Goal: Information Seeking & Learning: Learn about a topic

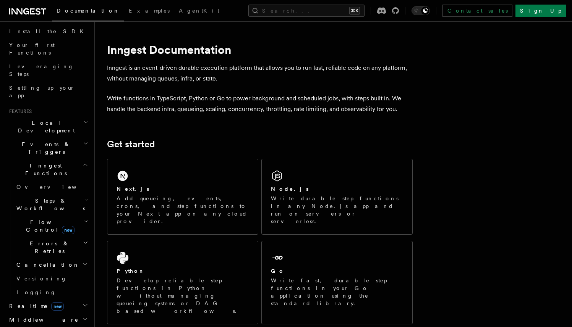
scroll to position [89, 0]
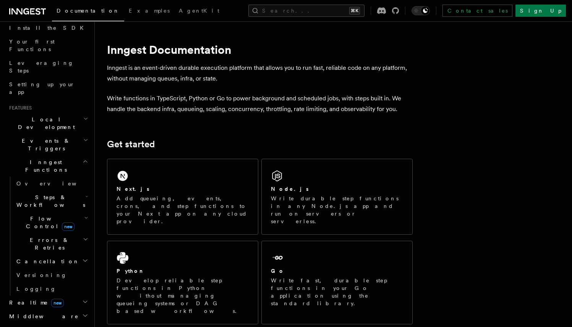
click at [25, 299] on span "Realtime new" at bounding box center [35, 303] width 58 height 8
click at [25, 314] on span "Overview" at bounding box center [55, 317] width 79 height 6
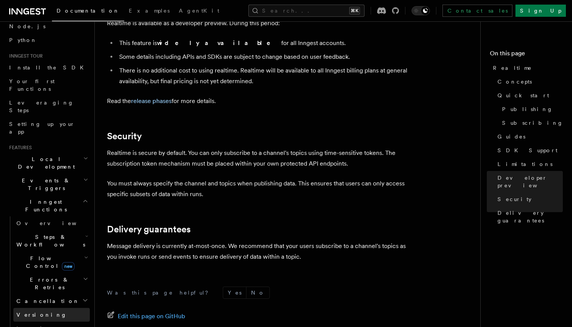
scroll to position [49, 0]
click at [46, 156] on span "Local Development" at bounding box center [44, 163] width 77 height 15
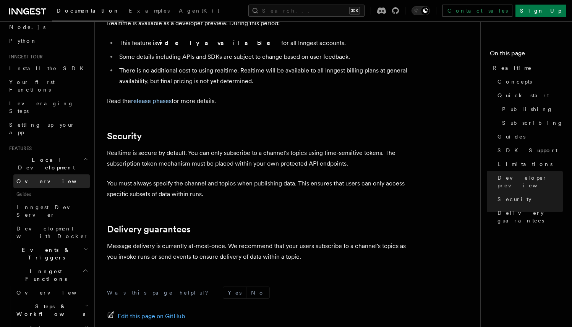
click at [27, 178] on span "Overview" at bounding box center [55, 181] width 79 height 6
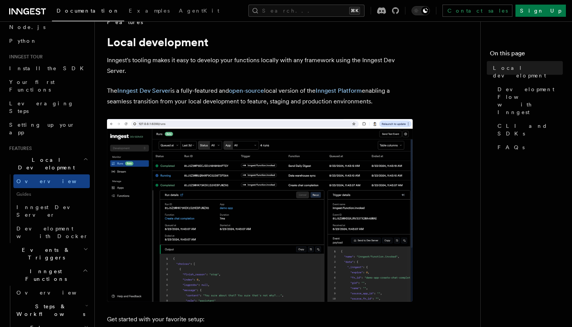
scroll to position [18, 0]
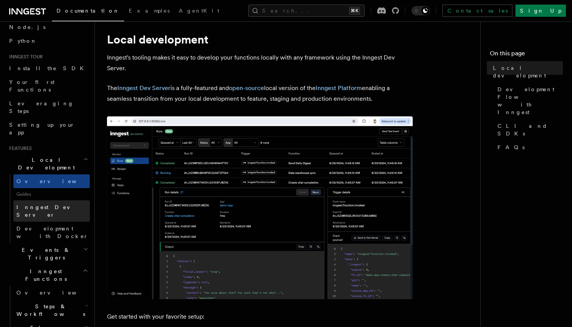
click at [38, 204] on span "Inngest Dev Server" at bounding box center [48, 211] width 65 height 14
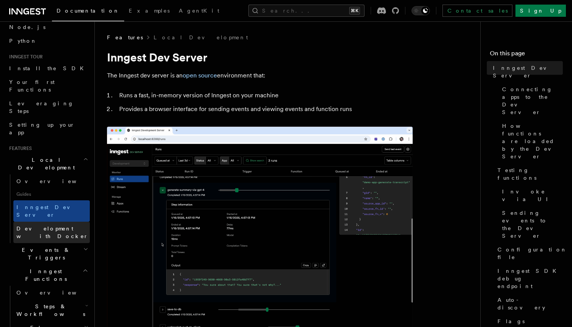
click at [66, 226] on span "Development with Docker" at bounding box center [52, 233] width 72 height 14
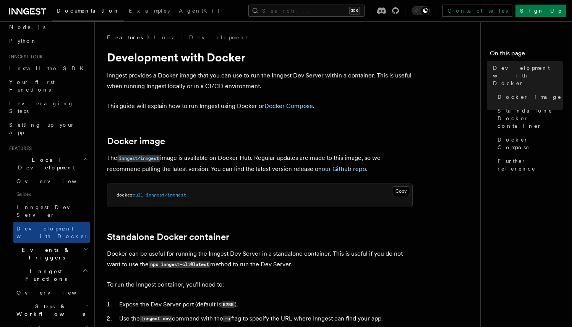
click at [31, 246] on span "Events & Triggers" at bounding box center [44, 253] width 77 height 15
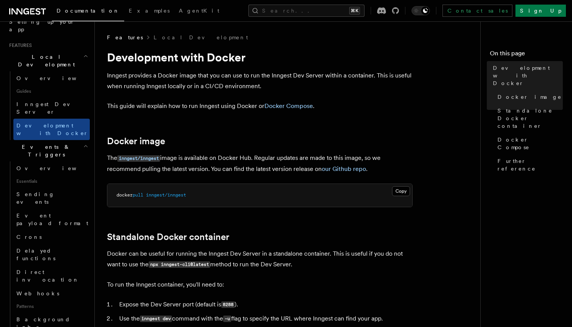
scroll to position [156, 0]
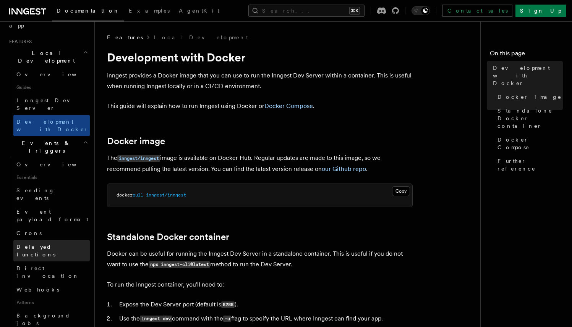
click at [45, 240] on link "Delayed functions" at bounding box center [51, 250] width 76 height 21
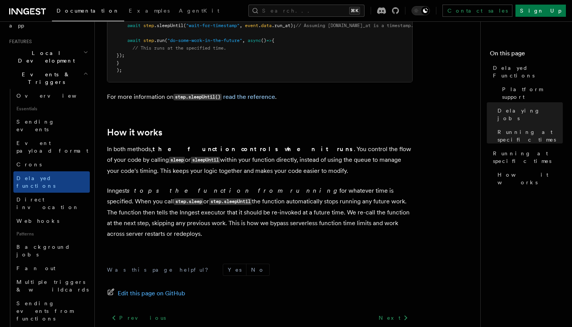
scroll to position [631, 0]
click at [38, 218] on span "Webhooks" at bounding box center [37, 221] width 43 height 6
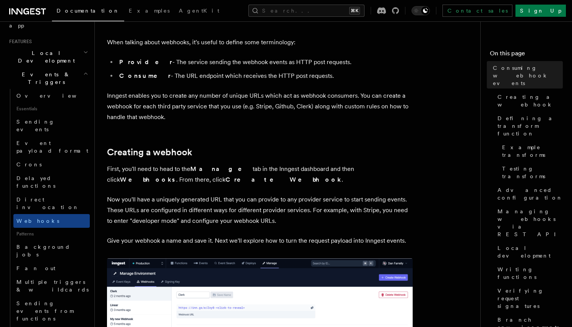
scroll to position [210, 0]
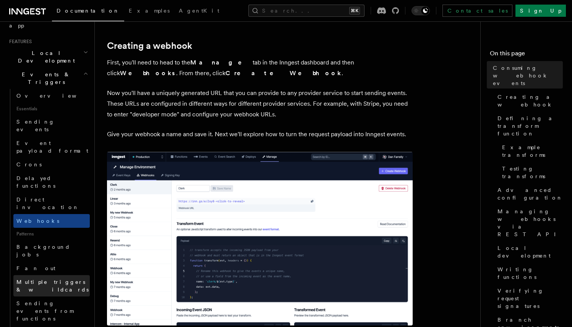
click at [55, 279] on span "Multiple triggers & wildcards" at bounding box center [52, 286] width 72 height 14
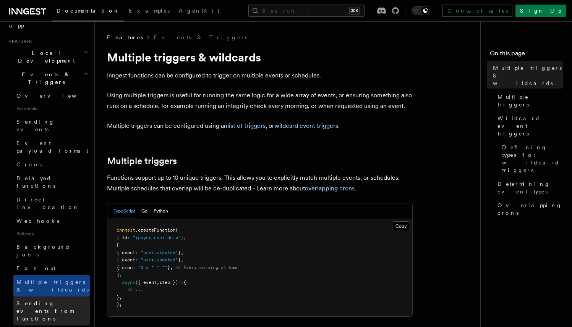
click at [56, 301] on span "Sending events from functions" at bounding box center [44, 311] width 57 height 21
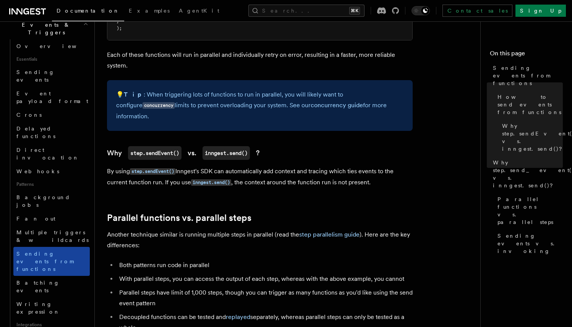
scroll to position [220, 0]
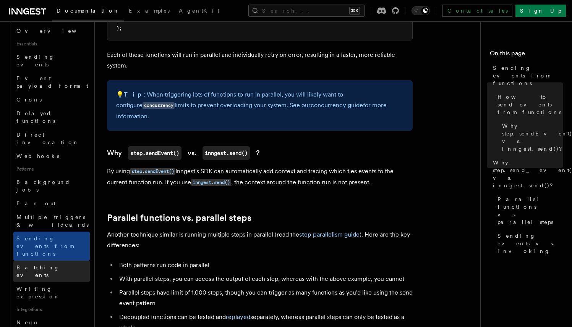
click at [41, 265] on span "Batching events" at bounding box center [37, 272] width 43 height 14
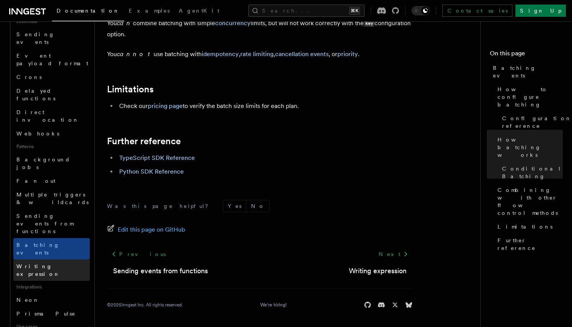
scroll to position [243, 0]
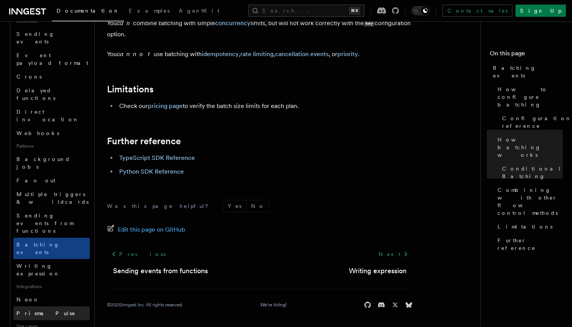
click at [57, 307] on link "Prisma Pulse" at bounding box center [51, 314] width 76 height 14
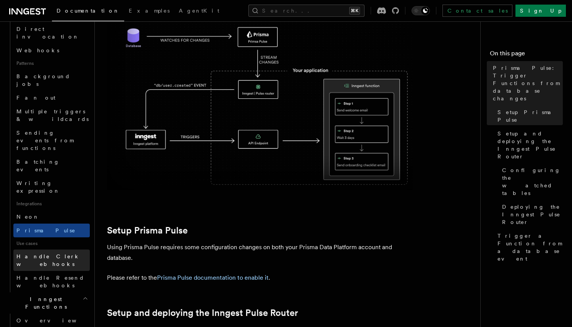
scroll to position [328, 0]
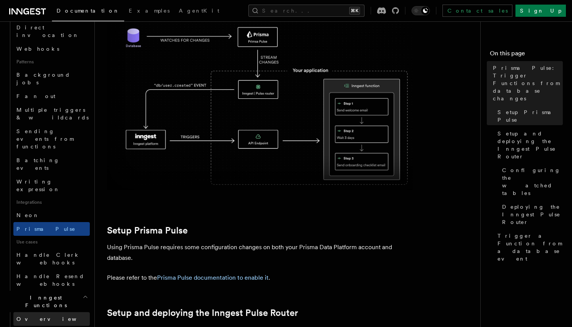
click at [37, 316] on span "Overview" at bounding box center [55, 319] width 79 height 6
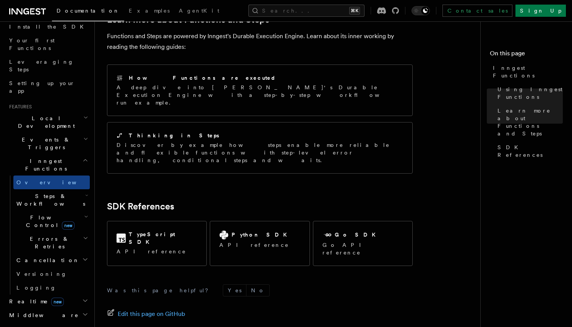
scroll to position [81, 0]
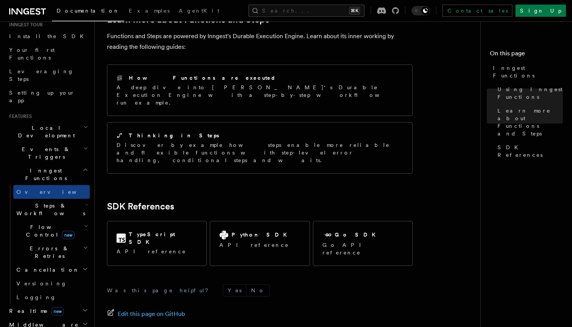
click at [41, 224] on span "Flow Control new" at bounding box center [48, 231] width 71 height 15
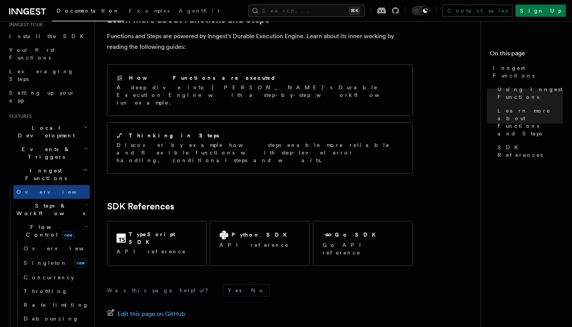
click at [40, 220] on h2 "Flow Control new" at bounding box center [51, 230] width 76 height 21
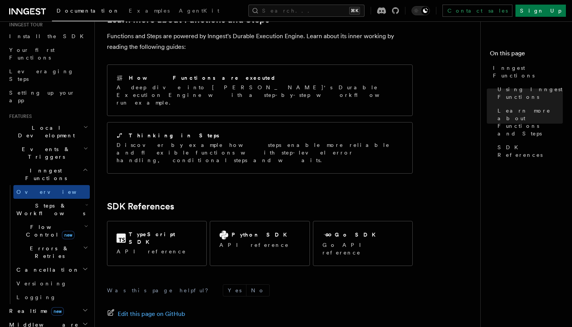
click at [38, 224] on span "Flow Control new" at bounding box center [48, 231] width 71 height 15
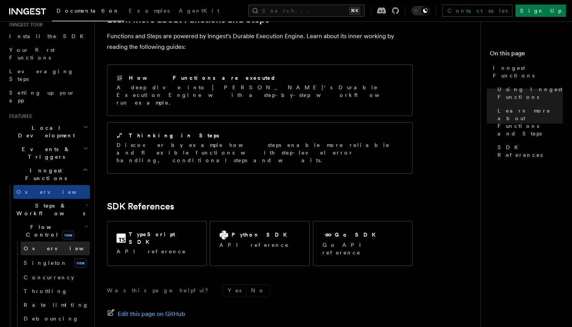
click at [40, 246] on span "Overview" at bounding box center [63, 249] width 79 height 6
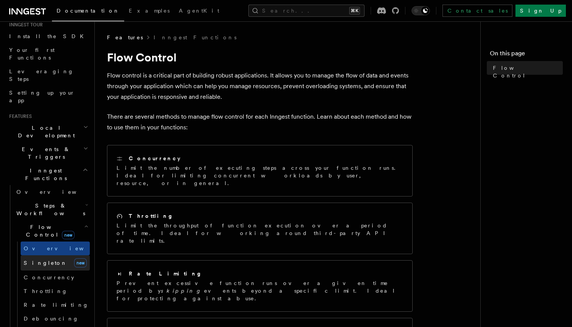
click at [39, 260] on span "Singleton" at bounding box center [46, 263] width 44 height 6
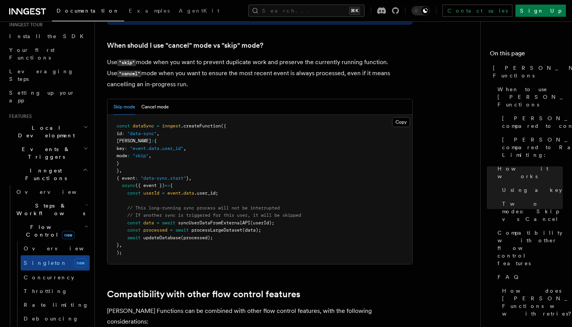
scroll to position [1009, 0]
click at [42, 271] on link "Concurrency" at bounding box center [55, 278] width 69 height 14
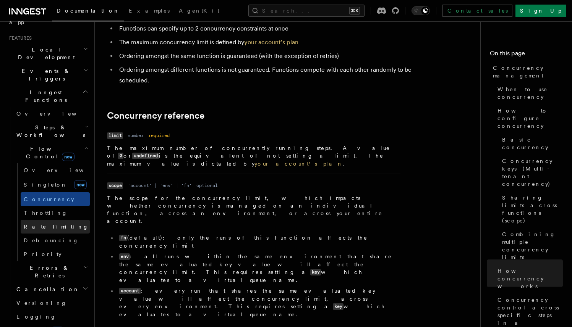
scroll to position [198, 0]
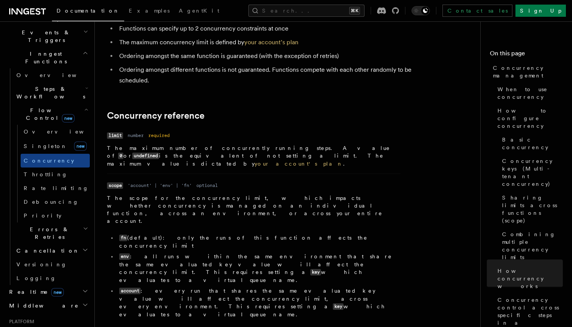
click at [42, 226] on span "Errors & Retries" at bounding box center [48, 233] width 70 height 15
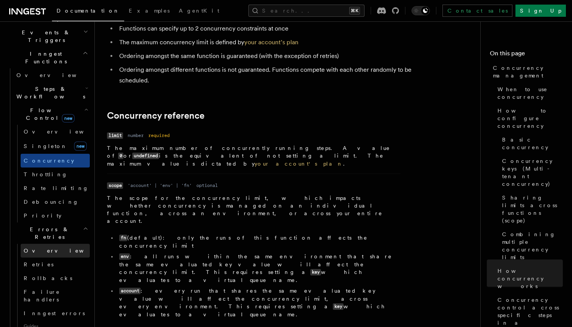
click at [37, 248] on span "Overview" at bounding box center [63, 251] width 79 height 6
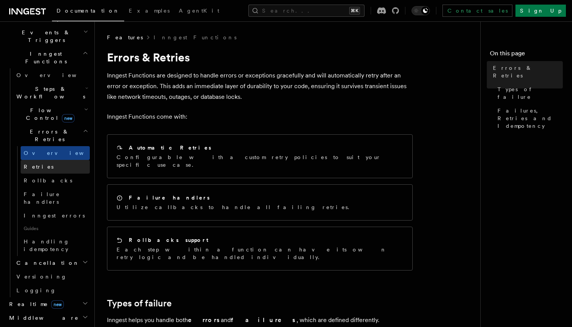
click at [36, 164] on span "Retries" at bounding box center [39, 167] width 30 height 6
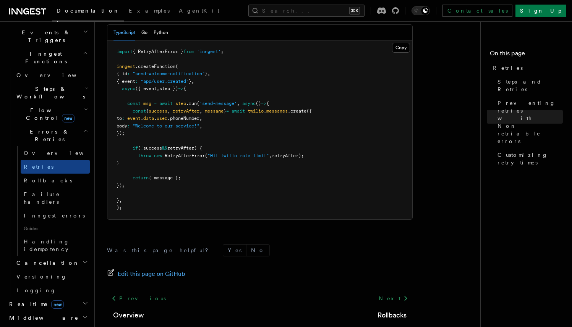
scroll to position [1089, 0]
click at [35, 178] on span "Rollbacks" at bounding box center [48, 181] width 49 height 6
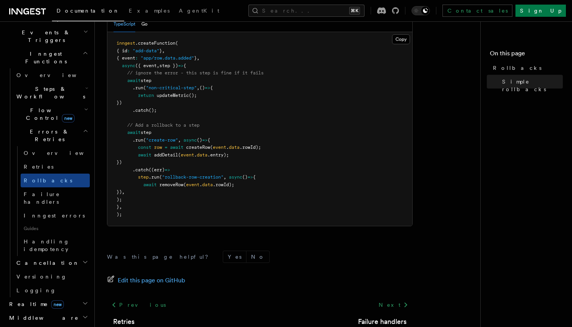
scroll to position [511, 0]
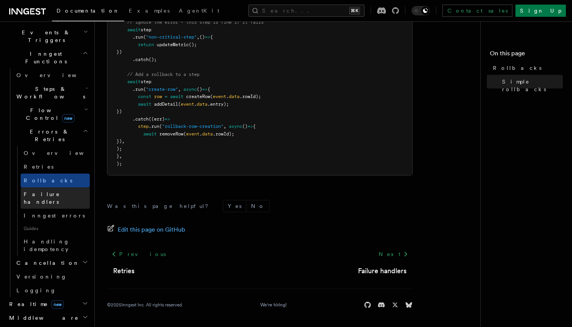
click at [49, 191] on span "Failure handlers" at bounding box center [42, 198] width 36 height 14
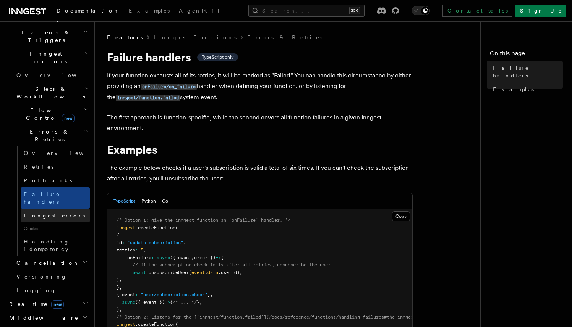
click at [49, 213] on span "Inngest errors" at bounding box center [54, 216] width 61 height 6
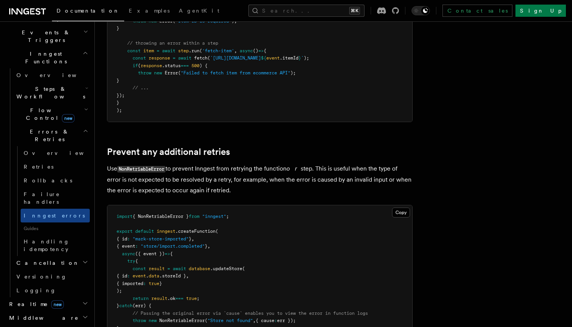
scroll to position [248, 0]
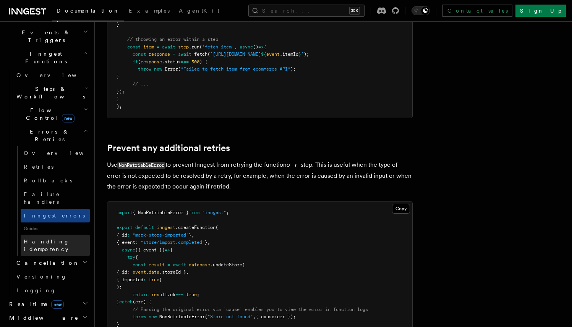
click at [59, 238] on span "Handling idempotency" at bounding box center [57, 245] width 66 height 15
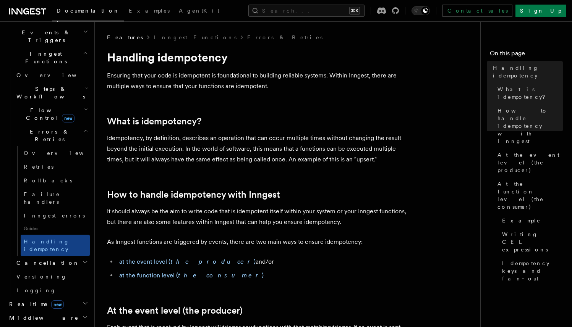
click at [38, 259] on span "Cancellation" at bounding box center [46, 263] width 66 height 8
click at [38, 274] on span "Overview" at bounding box center [63, 277] width 79 height 6
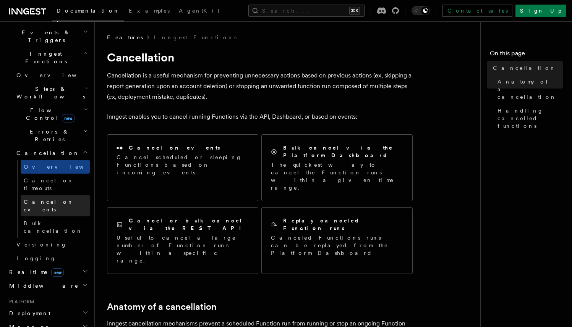
click at [39, 195] on link "Cancel on events" at bounding box center [55, 205] width 69 height 21
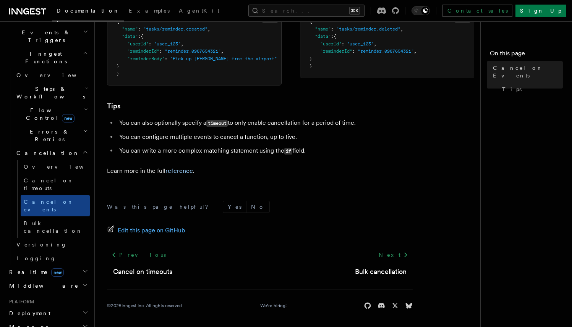
scroll to position [550, 0]
click at [55, 307] on h2 "Deployment" at bounding box center [48, 314] width 84 height 14
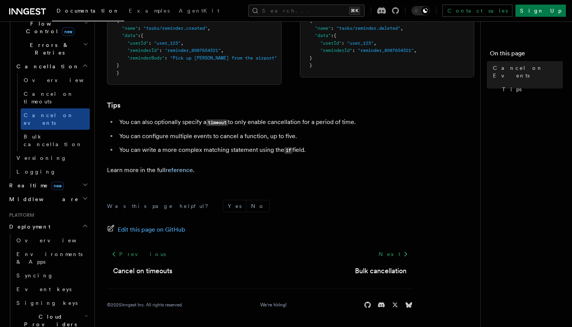
scroll to position [298, 0]
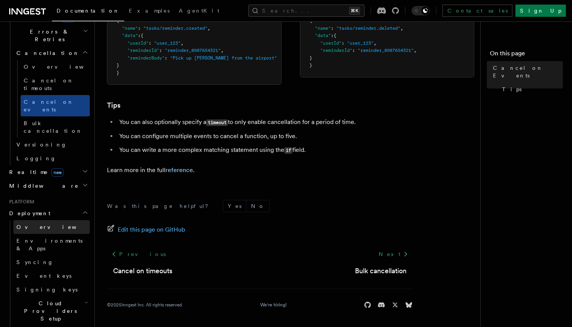
click at [41, 220] on link "Overview" at bounding box center [51, 227] width 76 height 14
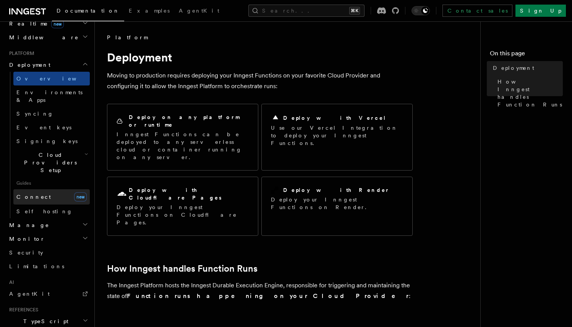
scroll to position [363, 0]
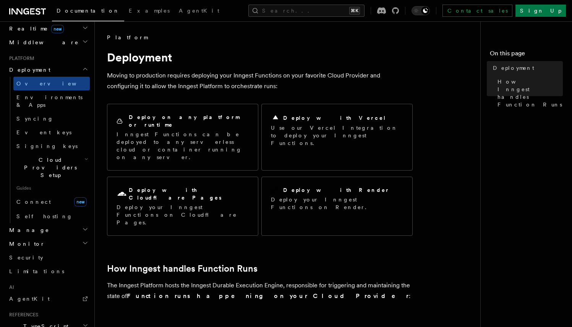
click at [47, 237] on h2 "Monitor" at bounding box center [48, 244] width 84 height 14
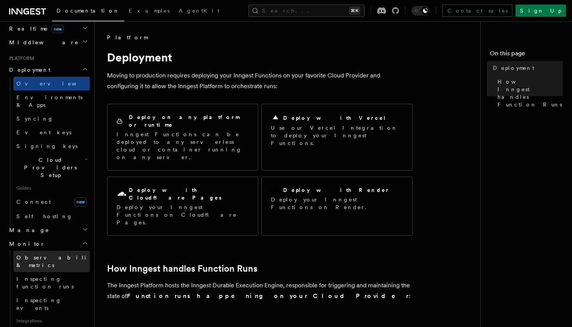
click at [47, 255] on span "Observability & metrics" at bounding box center [55, 262] width 79 height 14
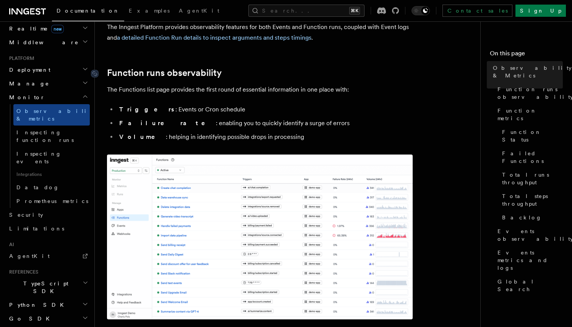
scroll to position [75, 0]
